Goal: Task Accomplishment & Management: Use online tool/utility

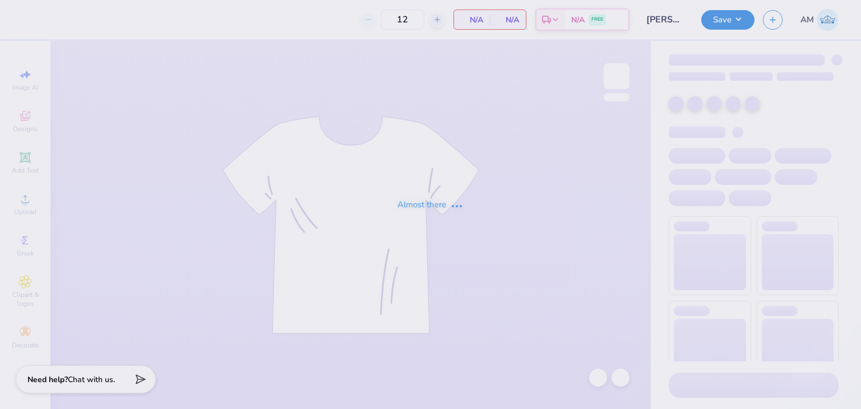
type input "[PERSON_NAME] : Happy Viking"
type input "24"
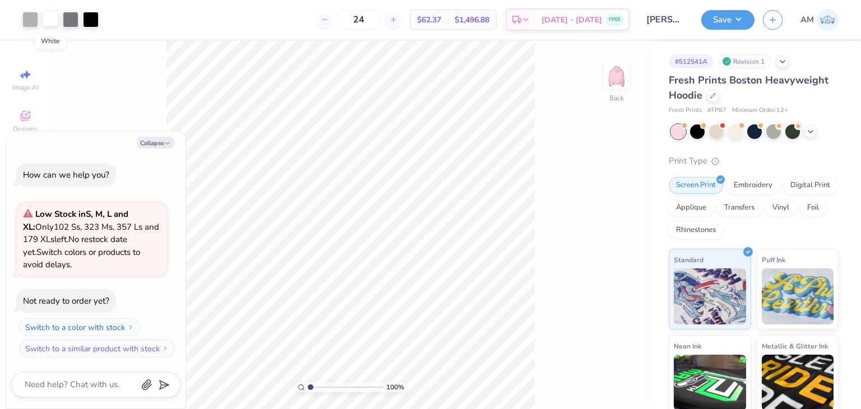
click at [47, 20] on div at bounding box center [51, 19] width 16 height 16
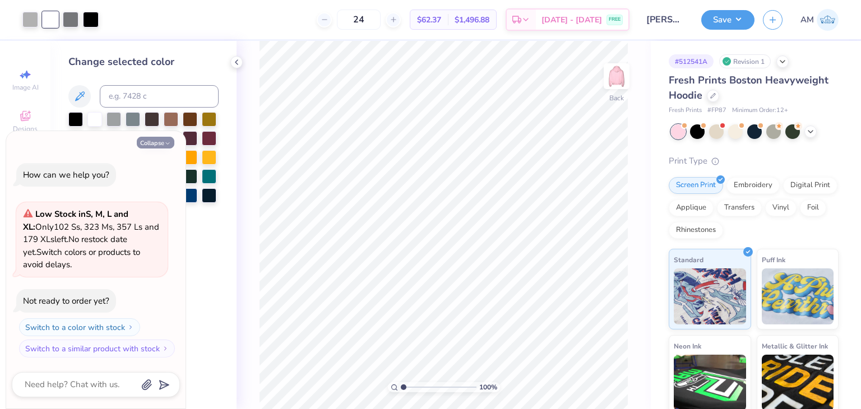
click at [147, 139] on button "Collapse" at bounding box center [156, 143] width 38 height 12
type textarea "x"
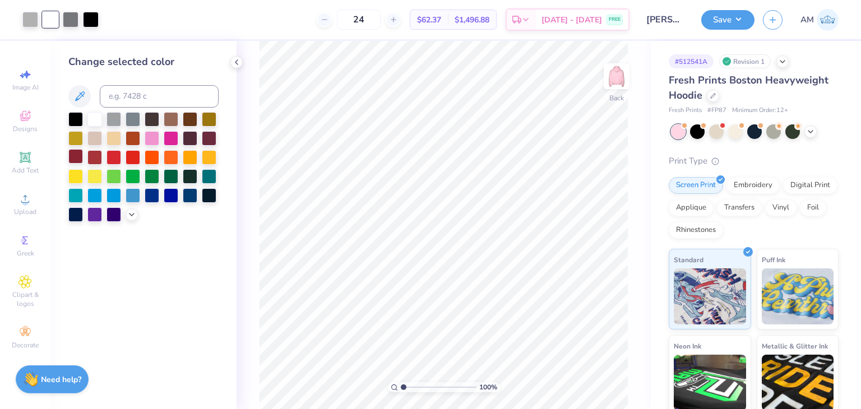
click at [74, 153] on div at bounding box center [75, 156] width 15 height 15
click at [163, 96] on input at bounding box center [159, 96] width 119 height 22
type input "485"
click at [419, 389] on input "range" at bounding box center [439, 387] width 76 height 10
type input "3.06"
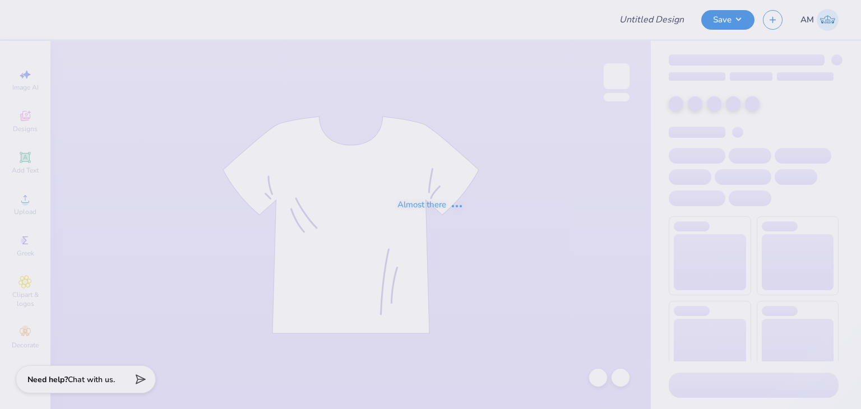
type input "hoodie for HV"
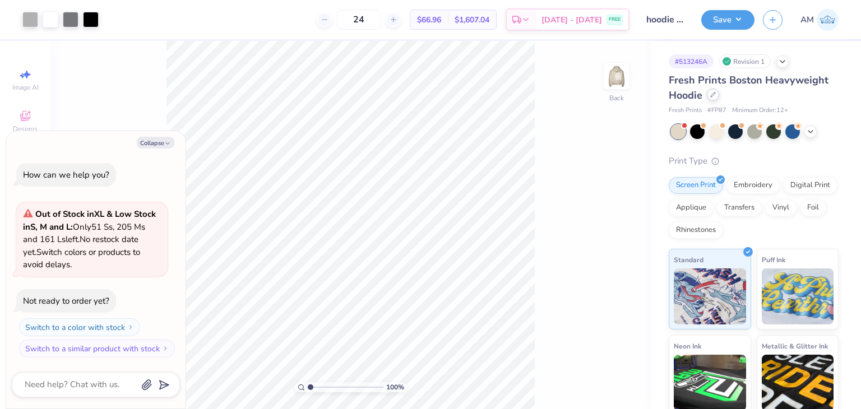
click at [715, 100] on div at bounding box center [713, 95] width 12 height 12
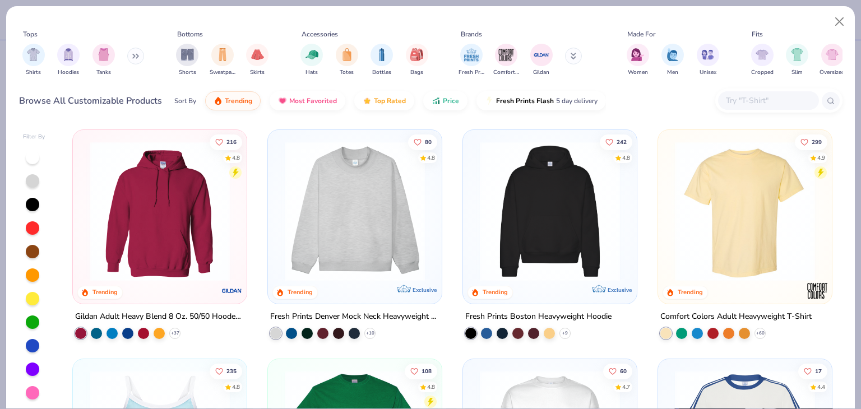
type textarea "x"
click at [749, 104] on input "text" at bounding box center [768, 100] width 86 height 13
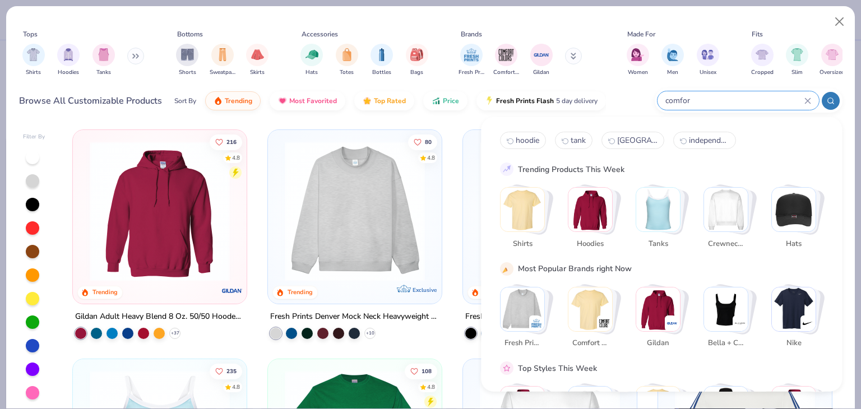
type input "comfort"
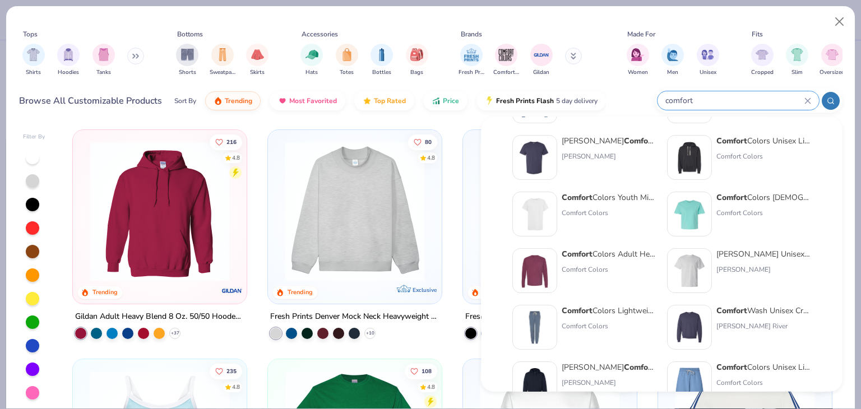
scroll to position [280, 0]
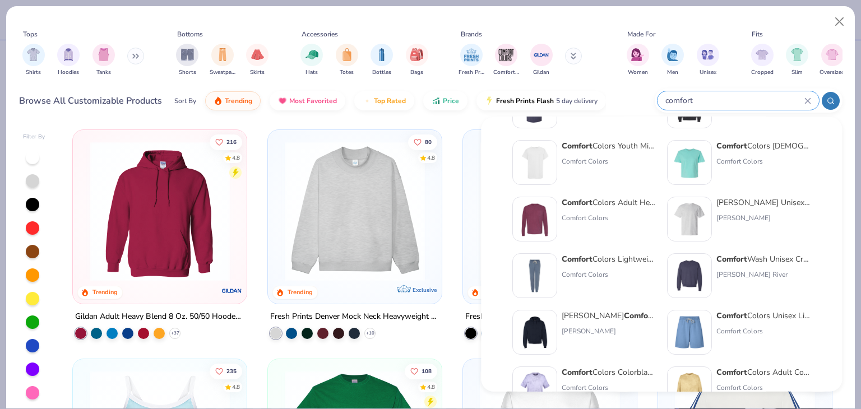
drag, startPoint x: 704, startPoint y: 103, endPoint x: 654, endPoint y: 100, distance: 49.5
click at [654, 100] on div "Browse All Customizable Products Sort By Trending Most Favorited Top Rated Pric…" at bounding box center [431, 100] width 824 height 31
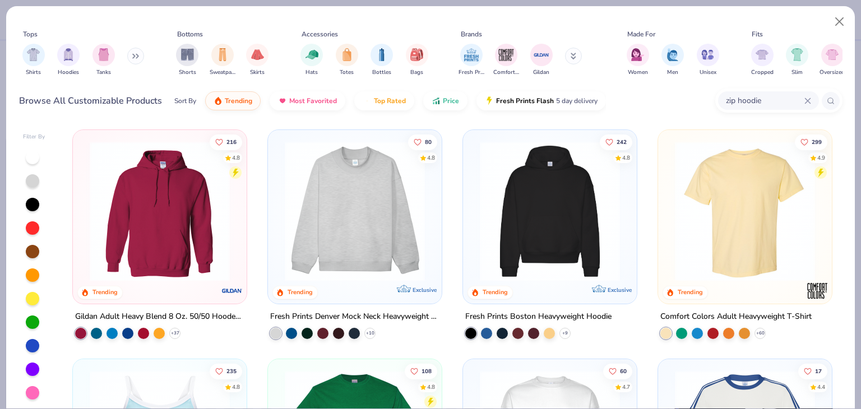
type input "zip hoodie"
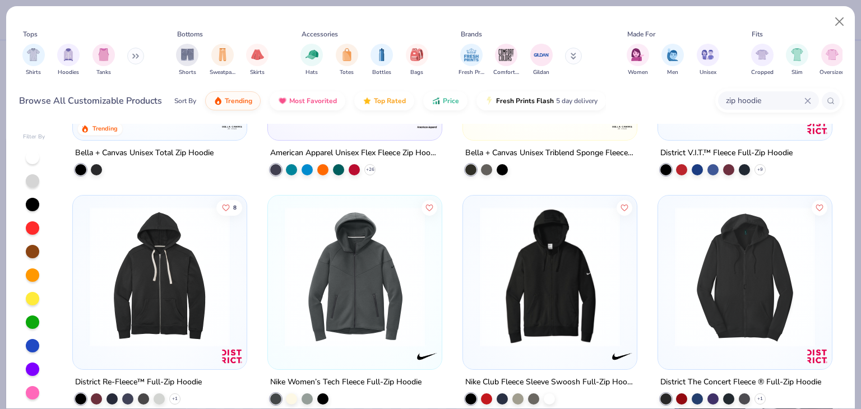
scroll to position [168, 0]
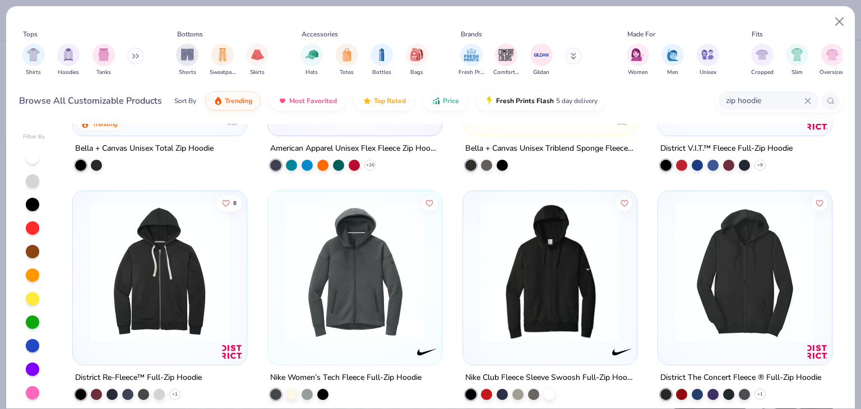
click at [558, 249] on img at bounding box center [549, 272] width 151 height 140
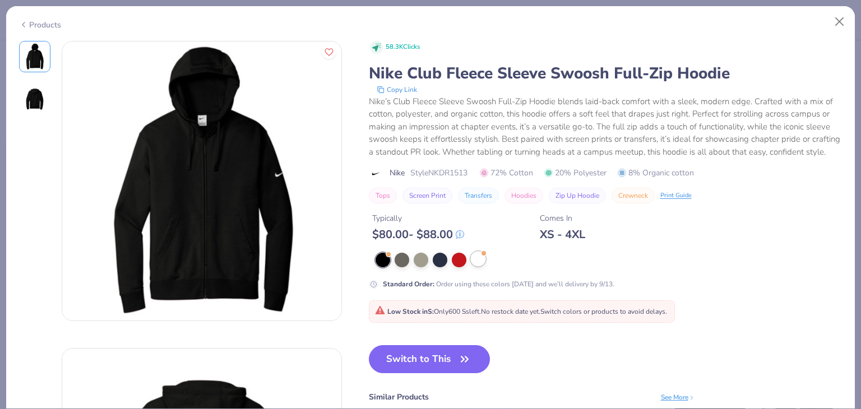
click at [484, 266] on div at bounding box center [478, 259] width 15 height 15
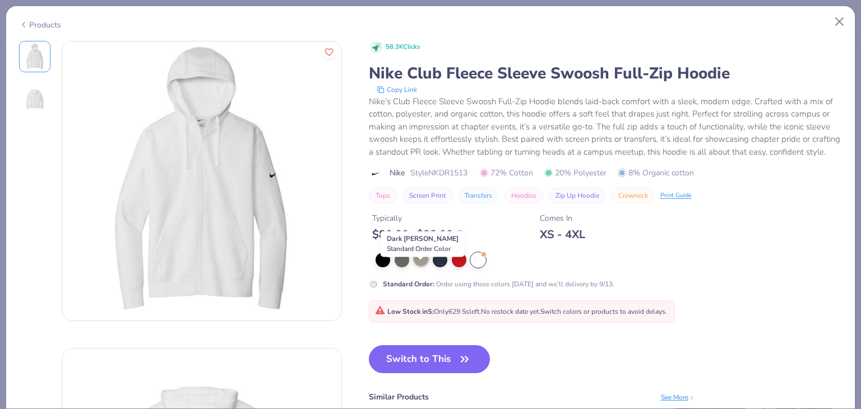
click at [424, 266] on div at bounding box center [421, 259] width 15 height 15
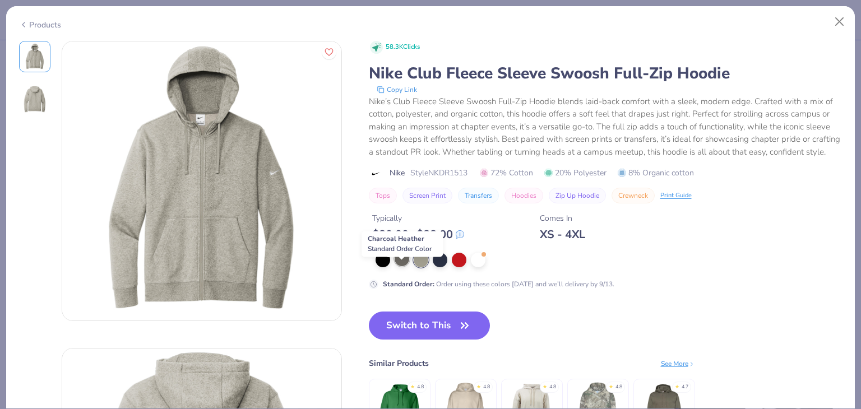
click at [400, 266] on div at bounding box center [402, 259] width 15 height 15
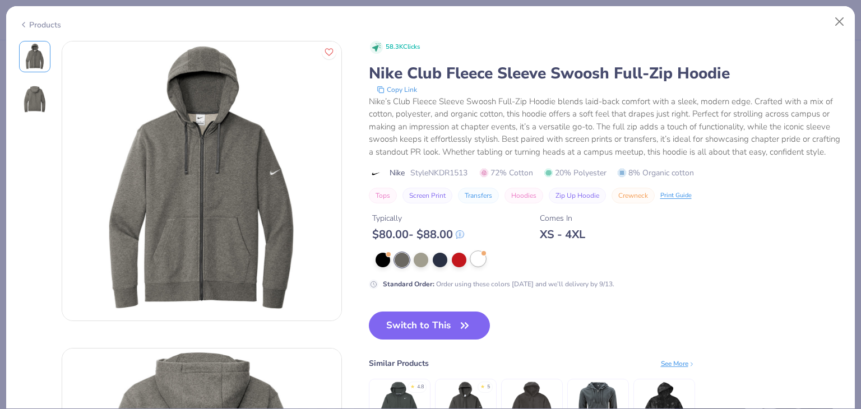
click at [480, 266] on div at bounding box center [478, 259] width 15 height 15
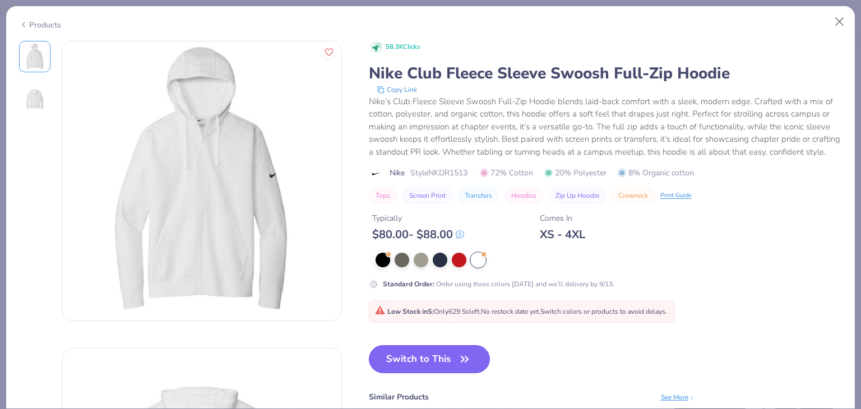
click at [462, 367] on icon "button" at bounding box center [465, 360] width 16 height 16
click at [454, 371] on button "Switch to This" at bounding box center [430, 359] width 122 height 28
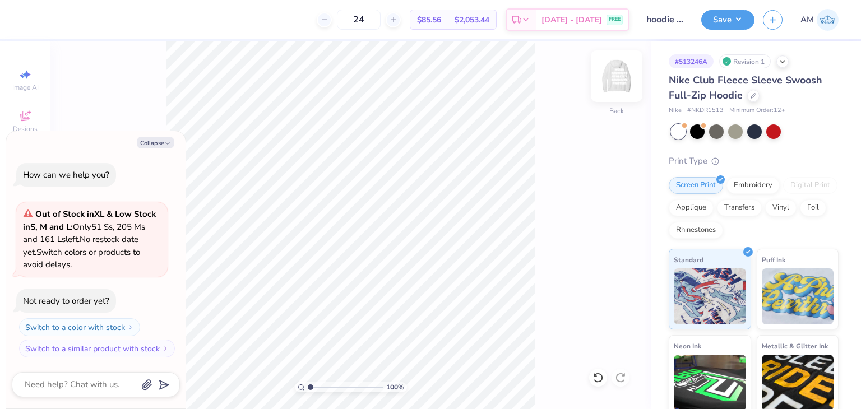
click at [625, 80] on img at bounding box center [616, 76] width 45 height 45
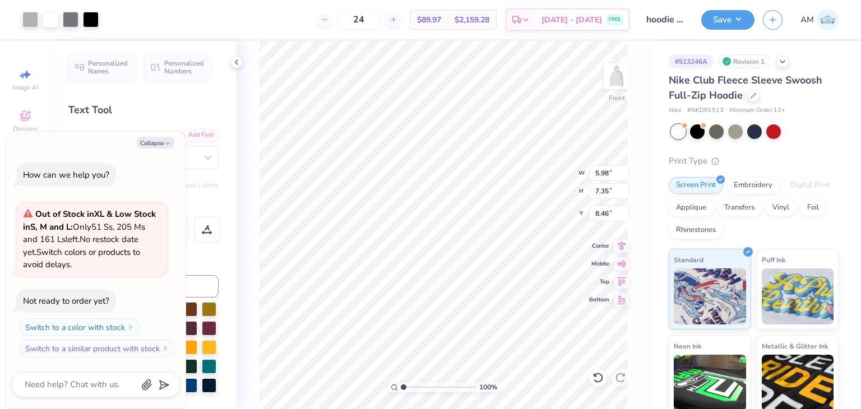
type textarea "x"
type input "7.70"
type input "9.46"
type textarea "x"
type input "8.23"
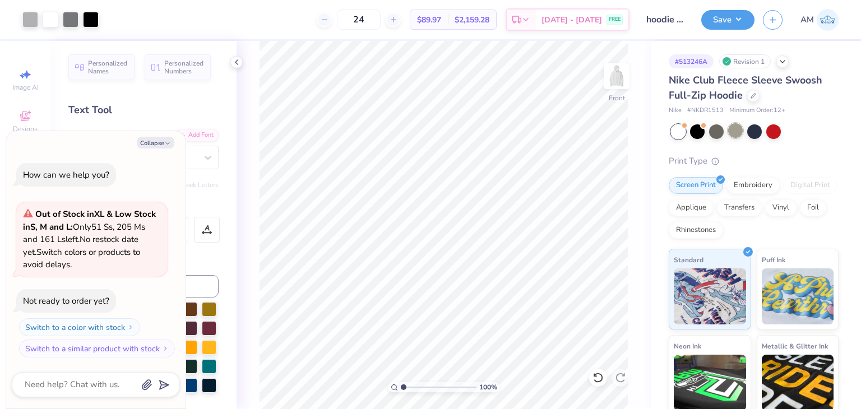
click at [735, 128] on div at bounding box center [735, 130] width 15 height 15
type textarea "x"
type input "8.92"
type input "10.96"
type input "6.72"
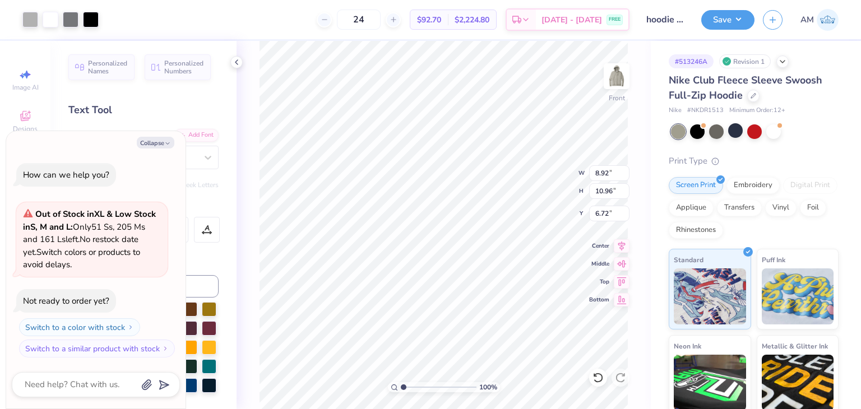
type textarea "x"
type input "7.31"
type textarea "x"
type input "11.21"
type input "13.78"
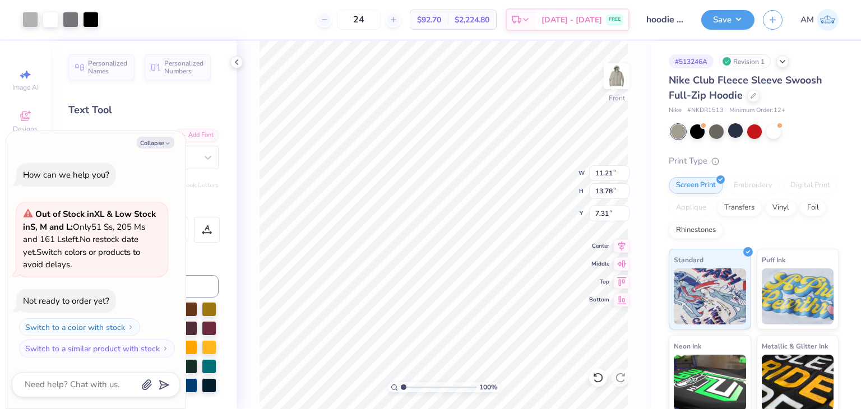
type textarea "x"
type input "7.62"
click at [240, 63] on icon at bounding box center [236, 62] width 9 height 9
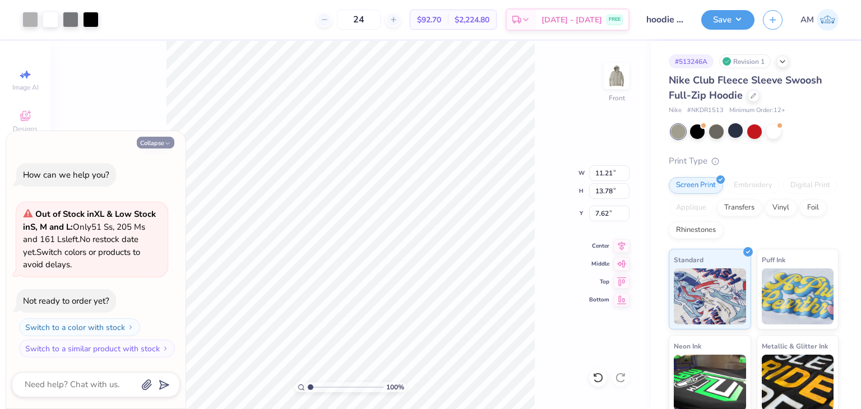
click at [159, 146] on button "Collapse" at bounding box center [156, 143] width 38 height 12
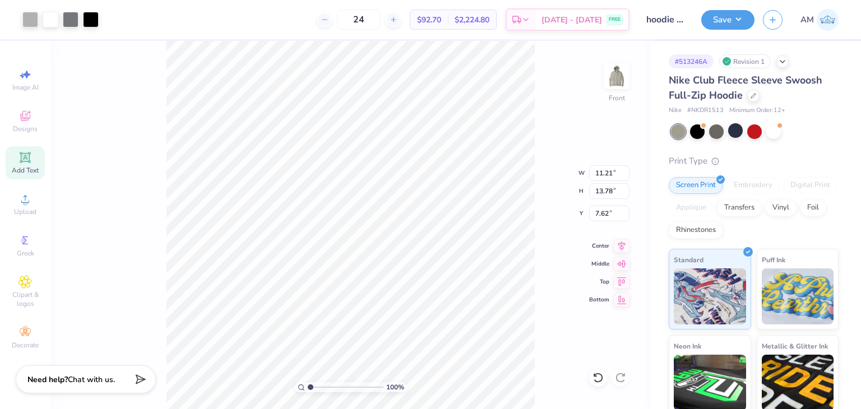
click at [574, 110] on div "100 % Front W 11.21 11.21 " H 13.78 13.78 " Y 7.62 7.62 " Center Middle Top Bot…" at bounding box center [350, 225] width 601 height 368
click at [751, 95] on icon at bounding box center [754, 95] width 6 height 6
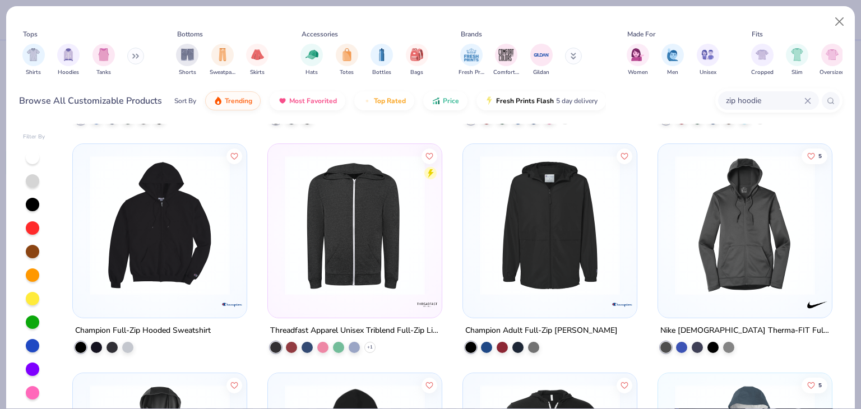
scroll to position [673, 0]
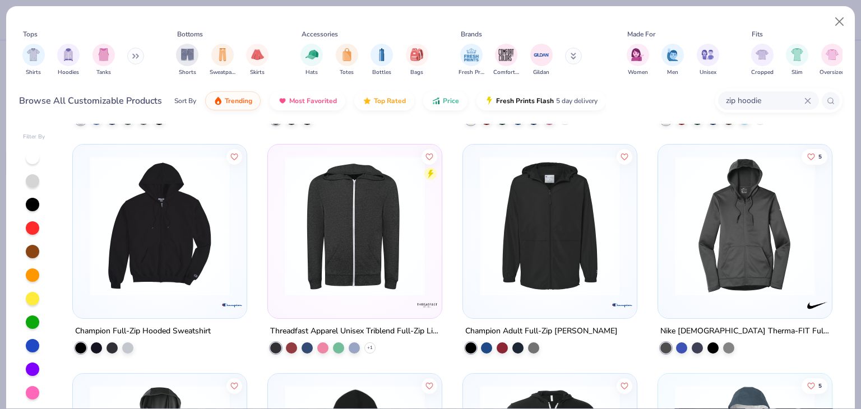
click at [554, 243] on img at bounding box center [549, 226] width 151 height 140
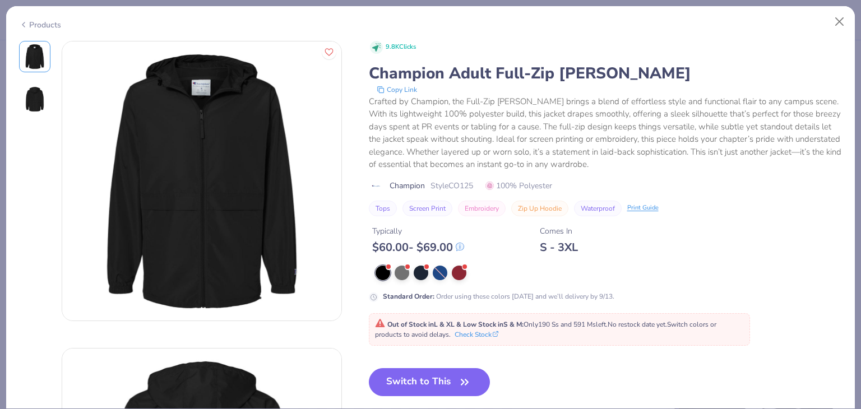
click at [27, 100] on img at bounding box center [34, 99] width 27 height 27
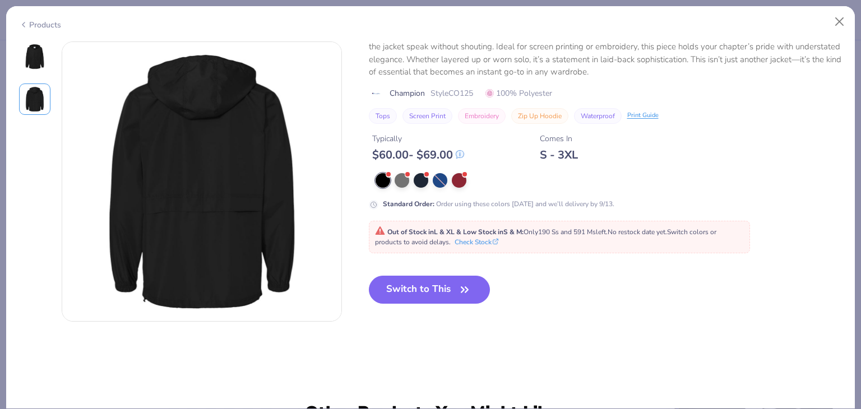
scroll to position [307, 0]
click at [38, 27] on div "Products" at bounding box center [40, 25] width 42 height 12
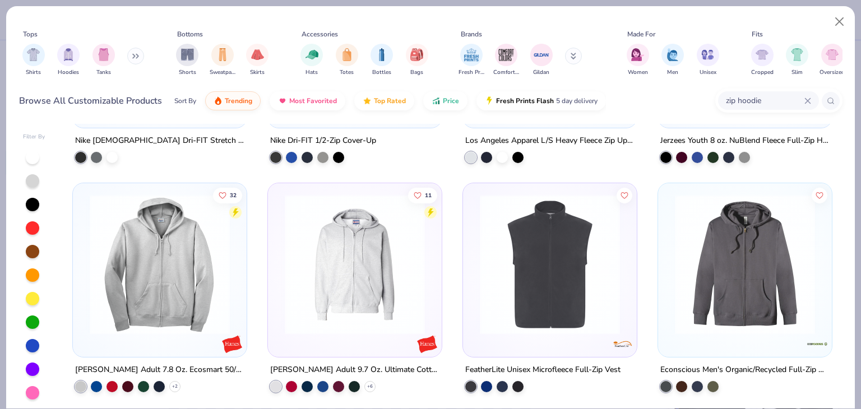
scroll to position [1783, 0]
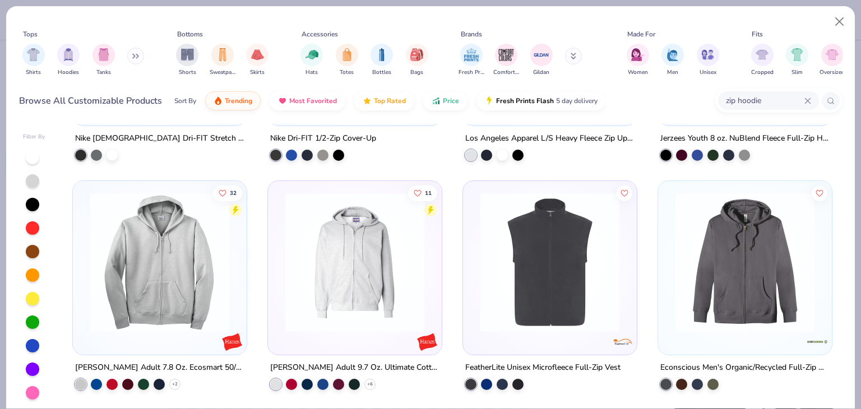
click at [145, 260] on img at bounding box center [159, 262] width 151 height 140
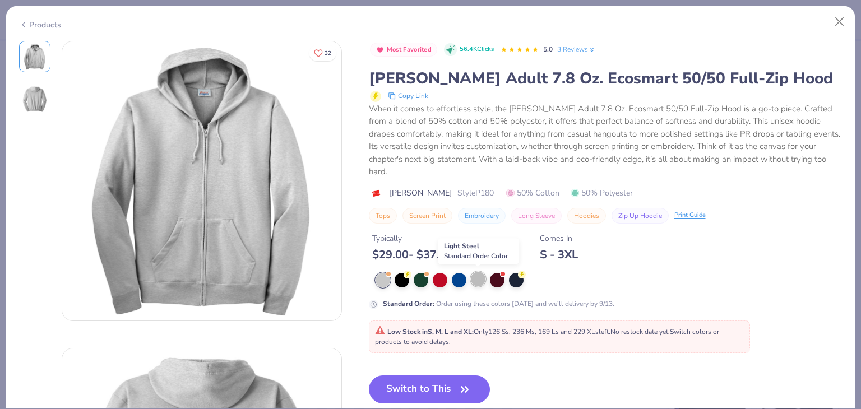
click at [478, 278] on div at bounding box center [478, 279] width 15 height 15
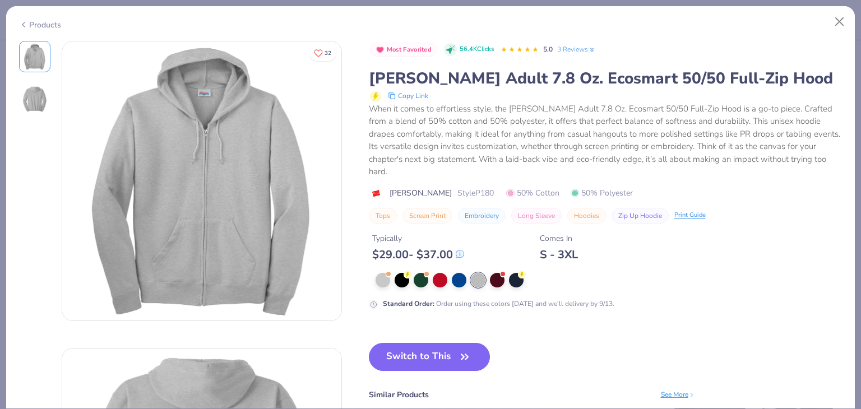
click at [44, 21] on div "Products" at bounding box center [40, 25] width 42 height 12
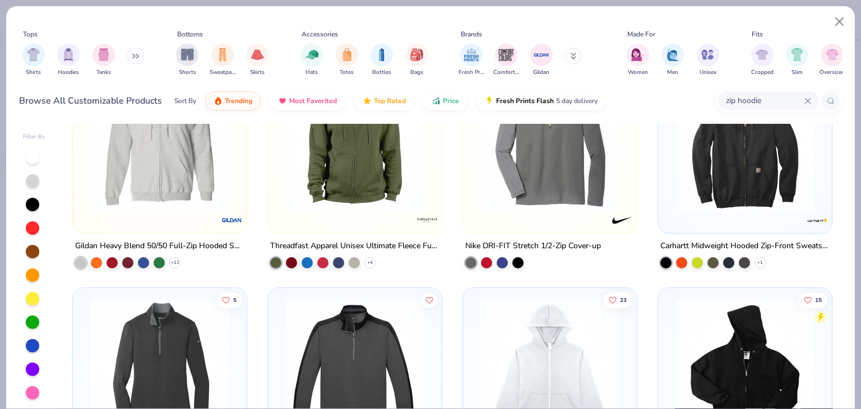
scroll to position [1110, 0]
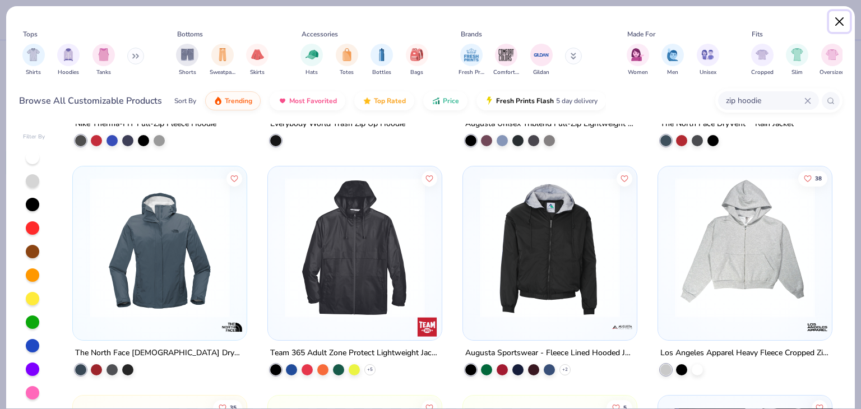
click at [844, 22] on button "Close" at bounding box center [839, 21] width 21 height 21
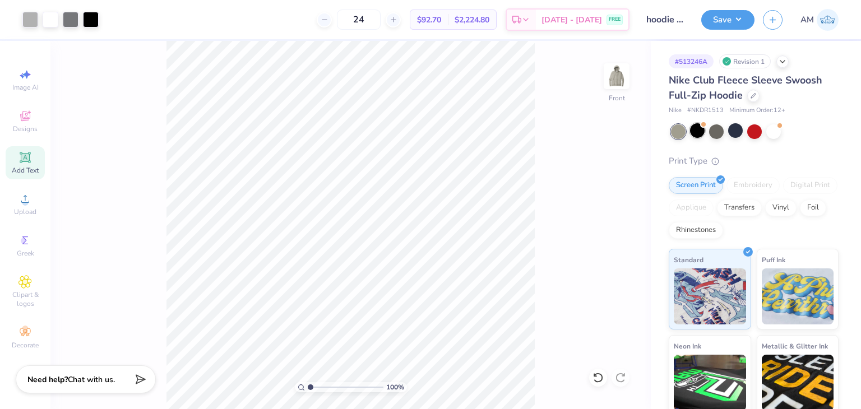
click at [696, 133] on div at bounding box center [697, 130] width 15 height 15
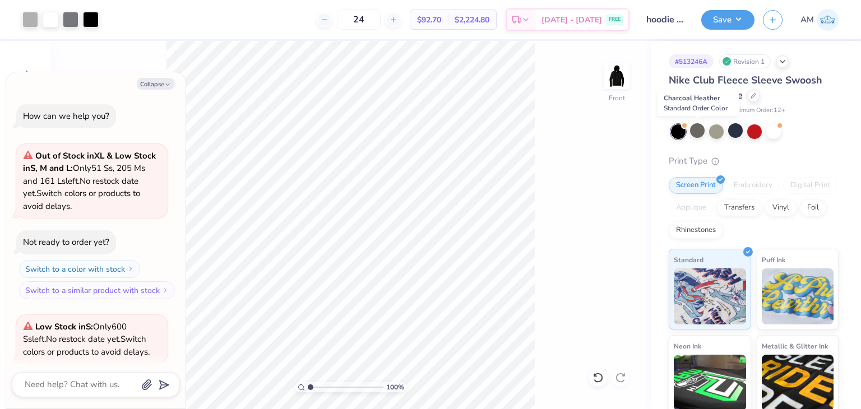
scroll to position [86, 0]
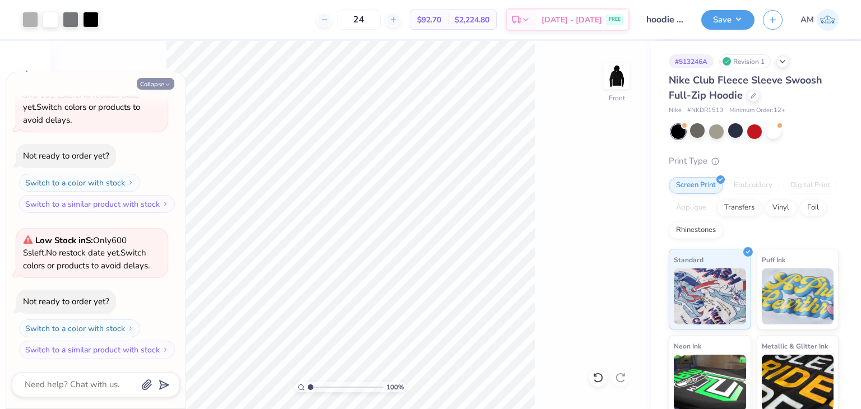
click at [169, 84] on icon "button" at bounding box center [167, 84] width 7 height 7
type textarea "x"
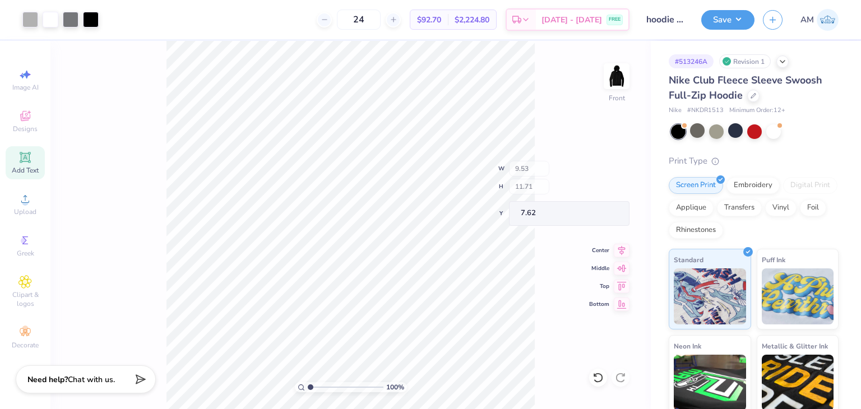
type input "9.53"
type input "11.71"
type input "8.08"
type input "9.93"
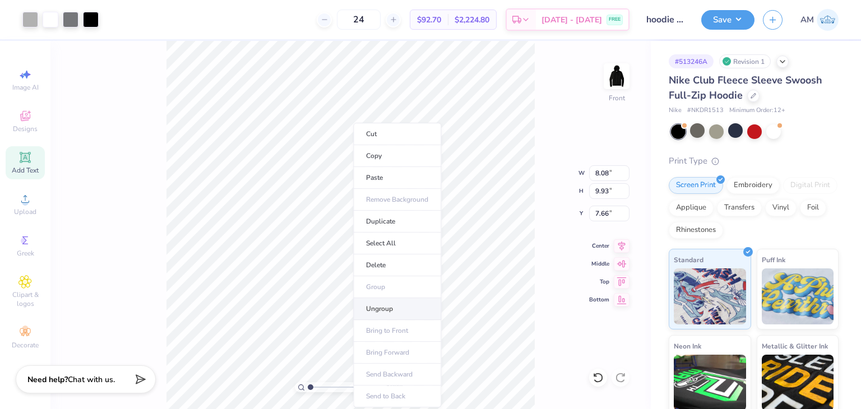
click at [376, 307] on li "Ungroup" at bounding box center [397, 309] width 88 height 22
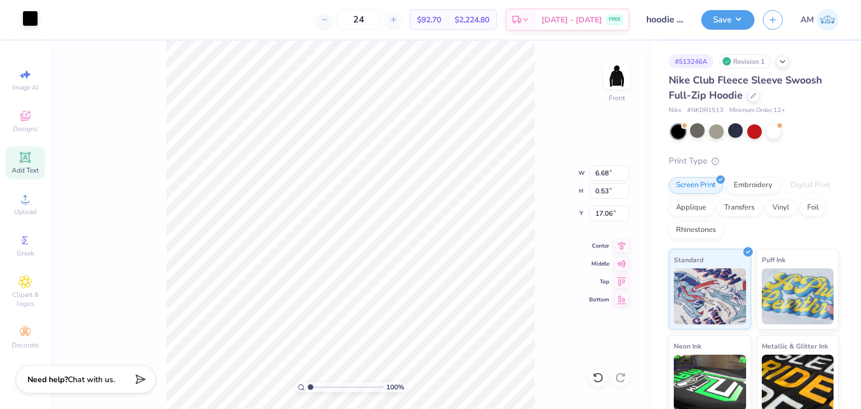
click at [34, 20] on div at bounding box center [30, 19] width 16 height 16
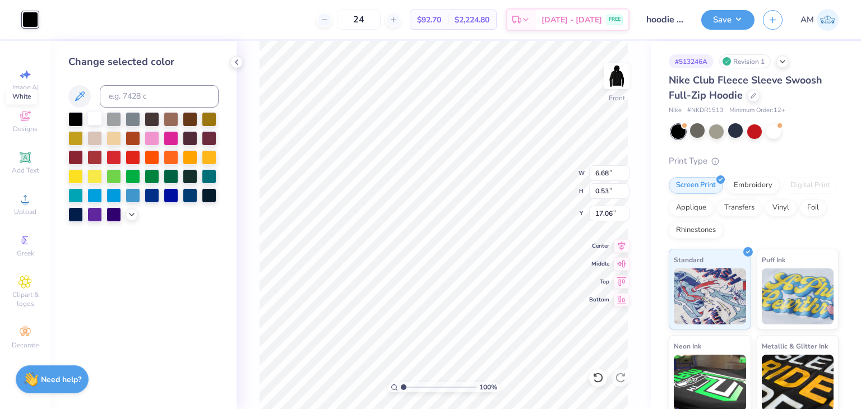
click at [94, 123] on div at bounding box center [94, 118] width 15 height 15
click at [94, 120] on div at bounding box center [94, 118] width 15 height 15
click at [242, 61] on div at bounding box center [236, 62] width 12 height 12
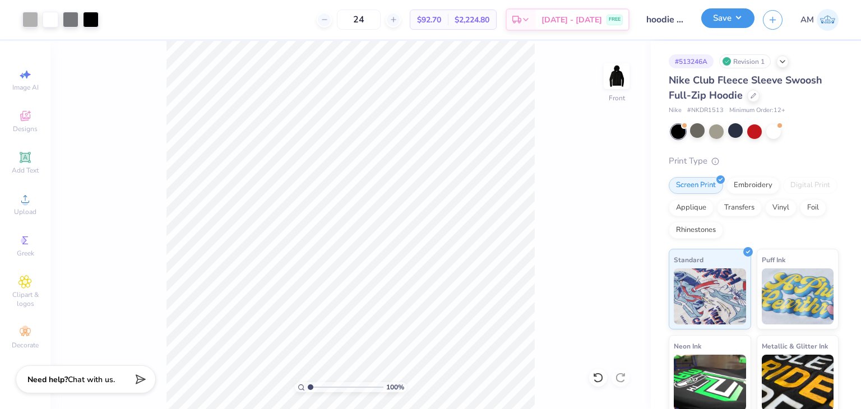
click at [727, 27] on button "Save" at bounding box center [728, 18] width 53 height 20
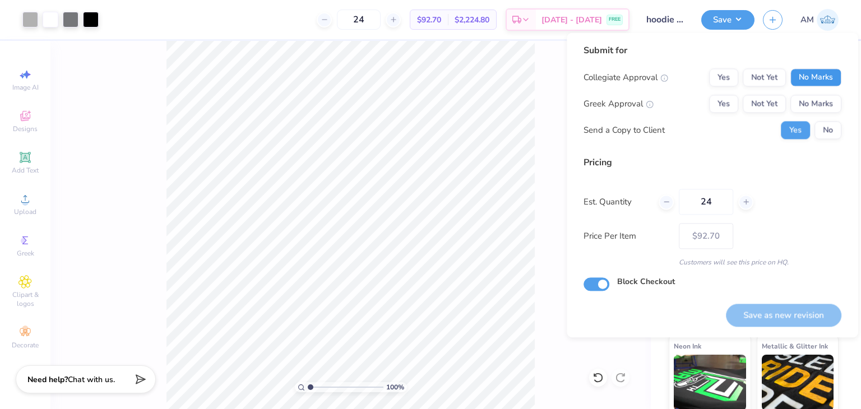
click at [809, 70] on button "No Marks" at bounding box center [816, 77] width 51 height 18
click at [811, 99] on button "No Marks" at bounding box center [816, 104] width 51 height 18
click at [837, 142] on div "Submit for Collegiate Approval Yes Not Yet No Marks Greek Approval Yes Not Yet …" at bounding box center [713, 96] width 258 height 104
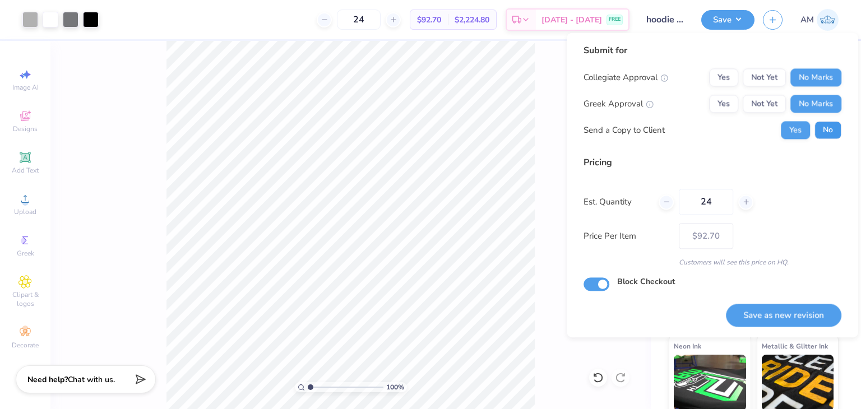
click at [834, 137] on button "No" at bounding box center [828, 130] width 27 height 18
click at [817, 309] on button "Save as new revision" at bounding box center [784, 315] width 116 height 23
type input "$92.70"
